Goal: Information Seeking & Learning: Learn about a topic

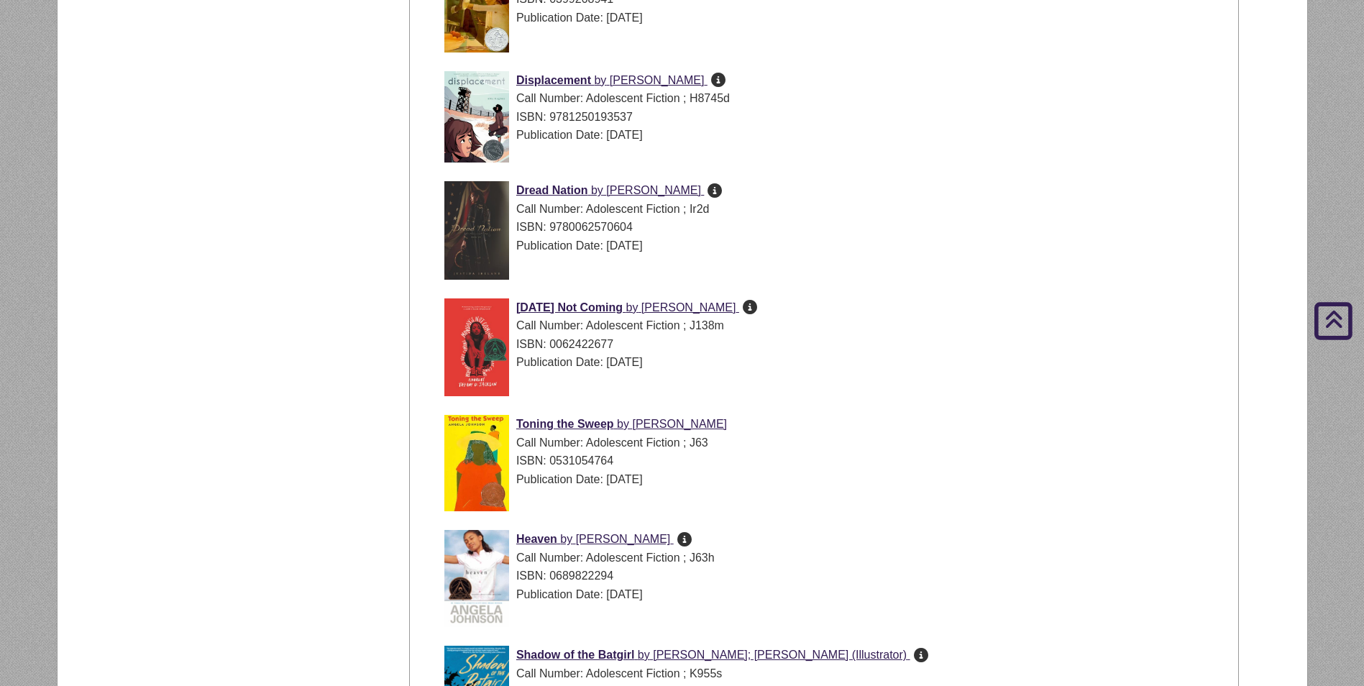
scroll to position [1217, 0]
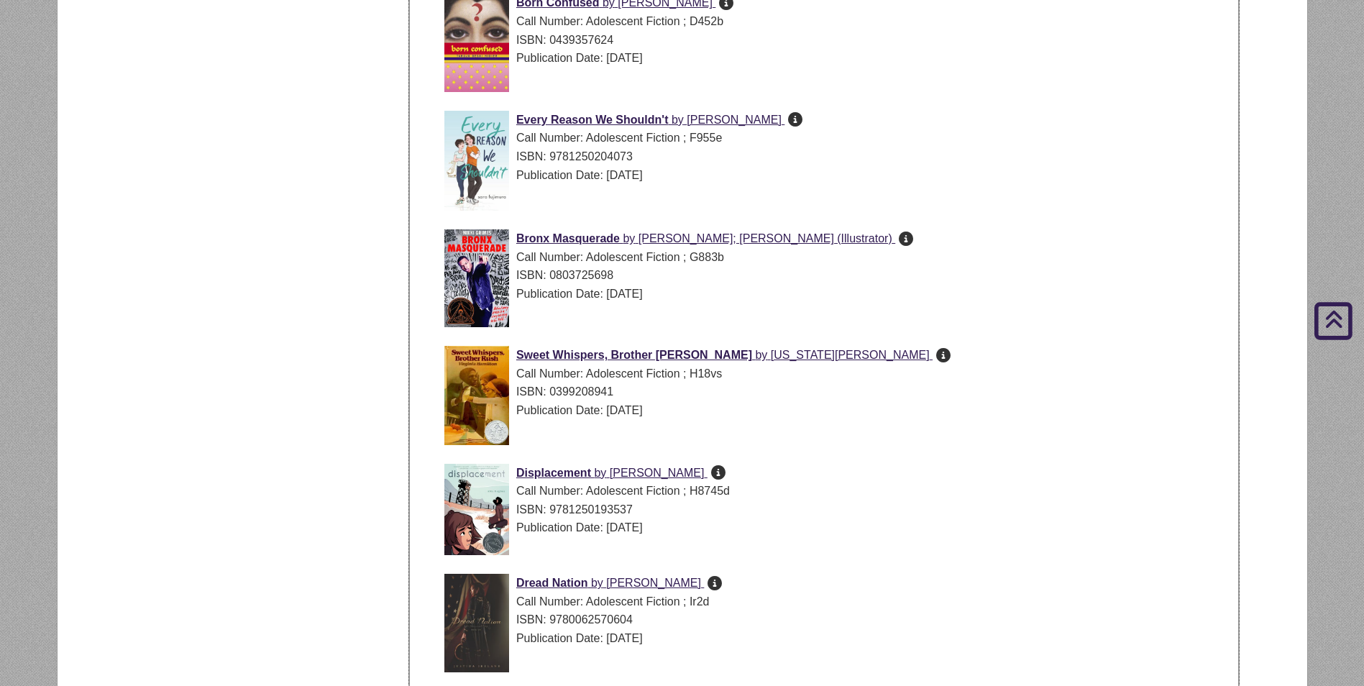
click at [1098, 414] on div "Publication Date: [DATE]" at bounding box center [835, 410] width 782 height 19
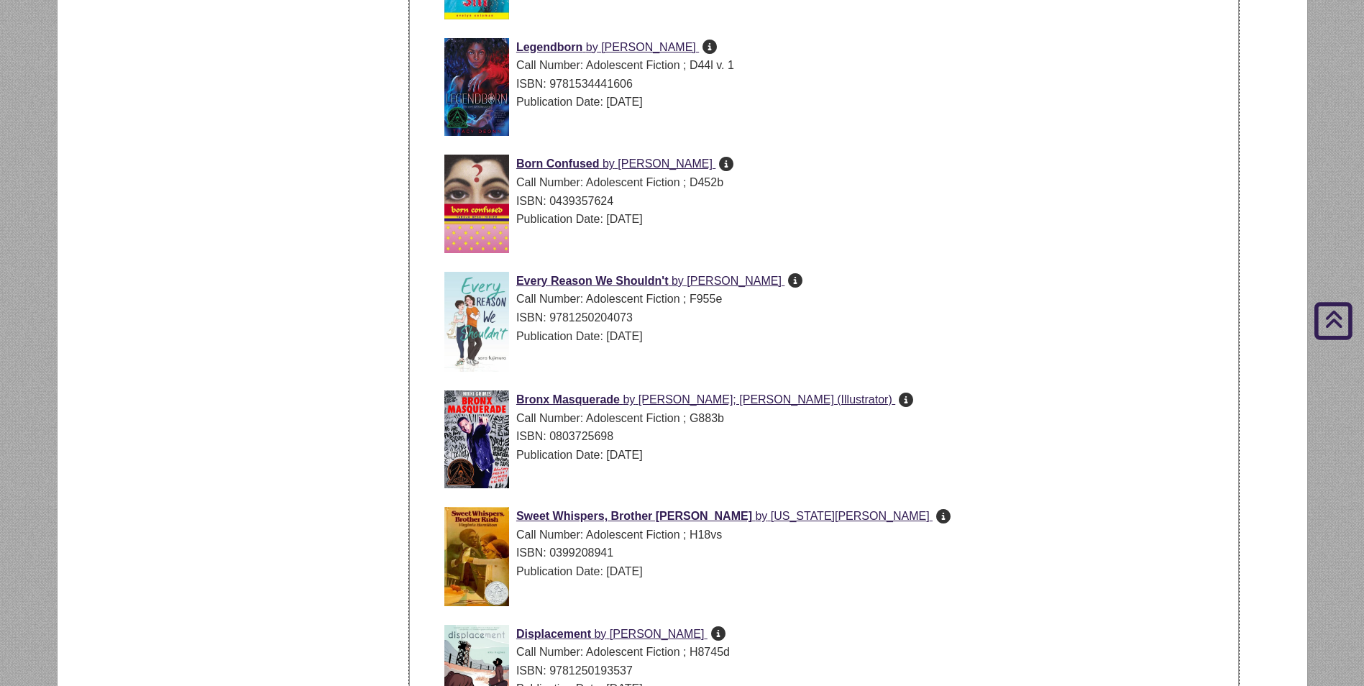
scroll to position [0, 0]
